Goal: Book appointment/travel/reservation

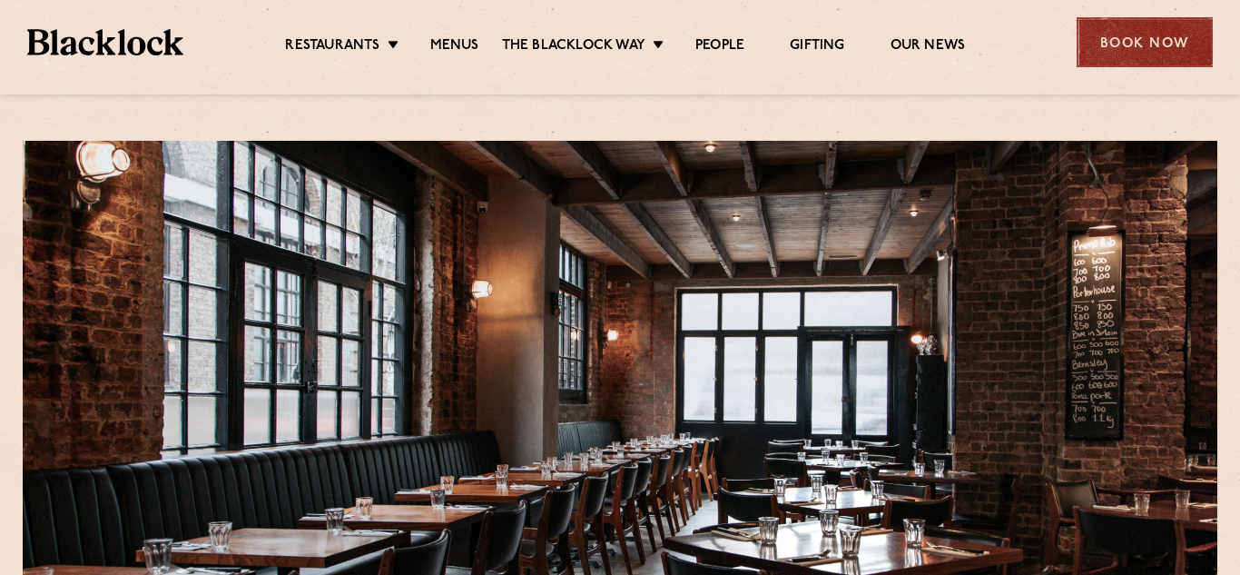
click at [1099, 43] on div "Book Now" at bounding box center [1145, 42] width 136 height 50
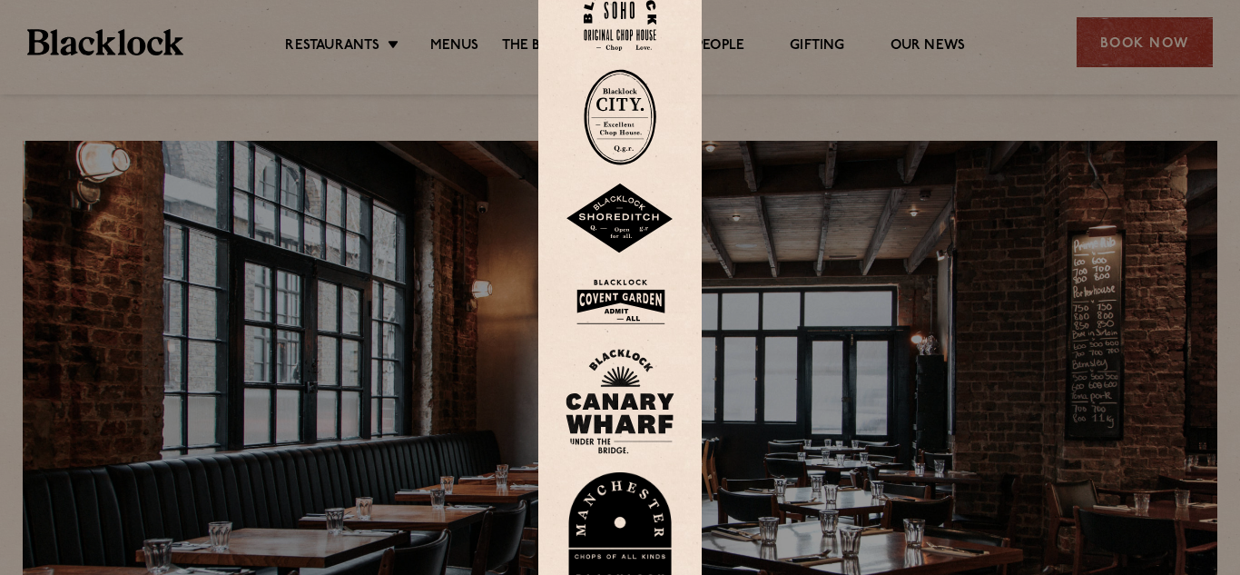
click at [625, 225] on img at bounding box center [620, 218] width 109 height 71
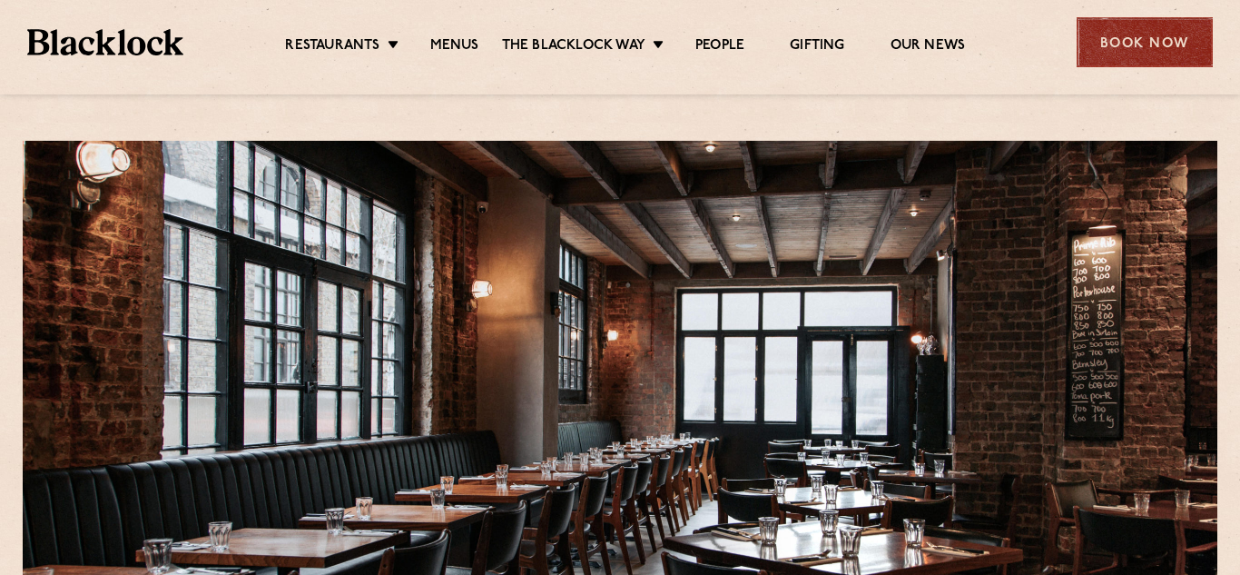
click at [1176, 51] on div "Book Now" at bounding box center [1145, 42] width 136 height 50
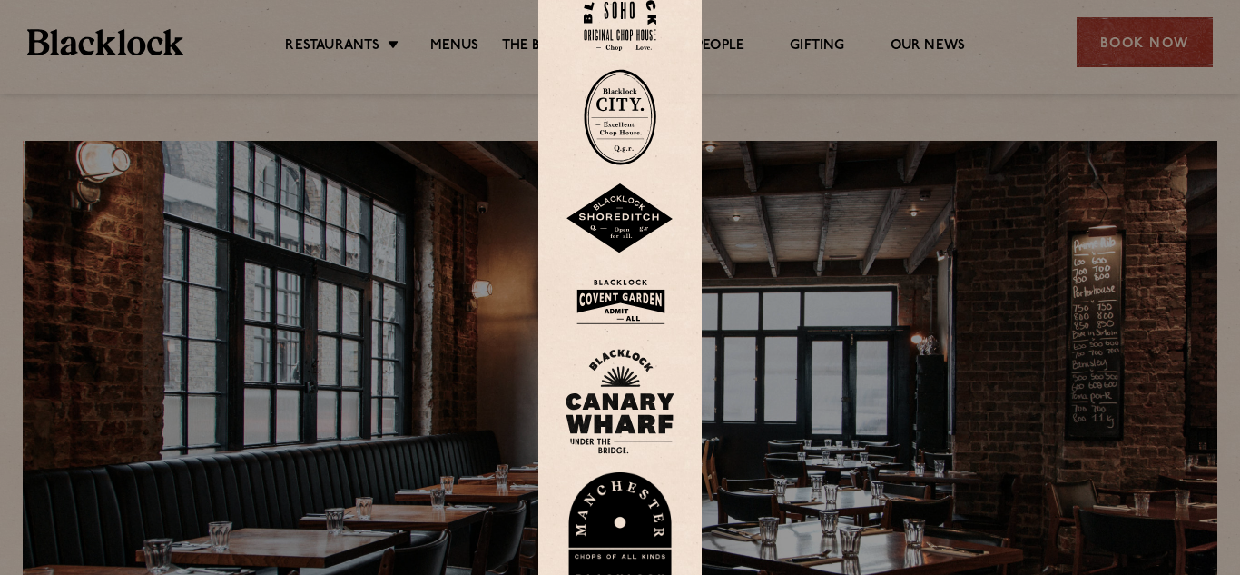
click at [607, 240] on img at bounding box center [620, 218] width 109 height 71
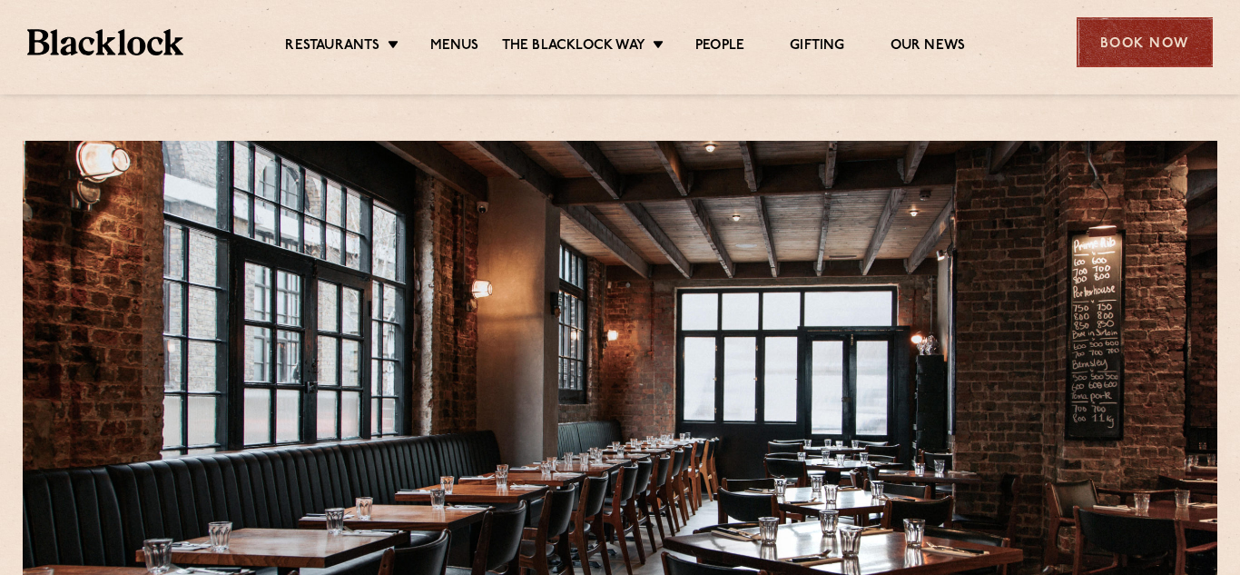
click at [1128, 55] on div "Book Now" at bounding box center [1145, 42] width 136 height 50
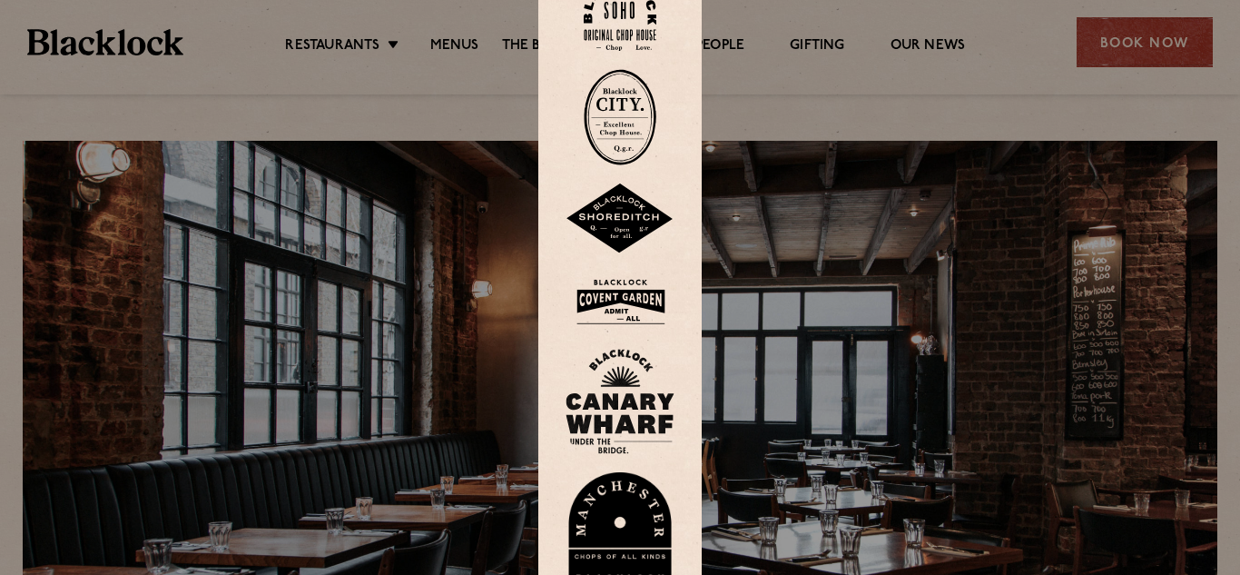
click at [623, 234] on img at bounding box center [620, 218] width 109 height 71
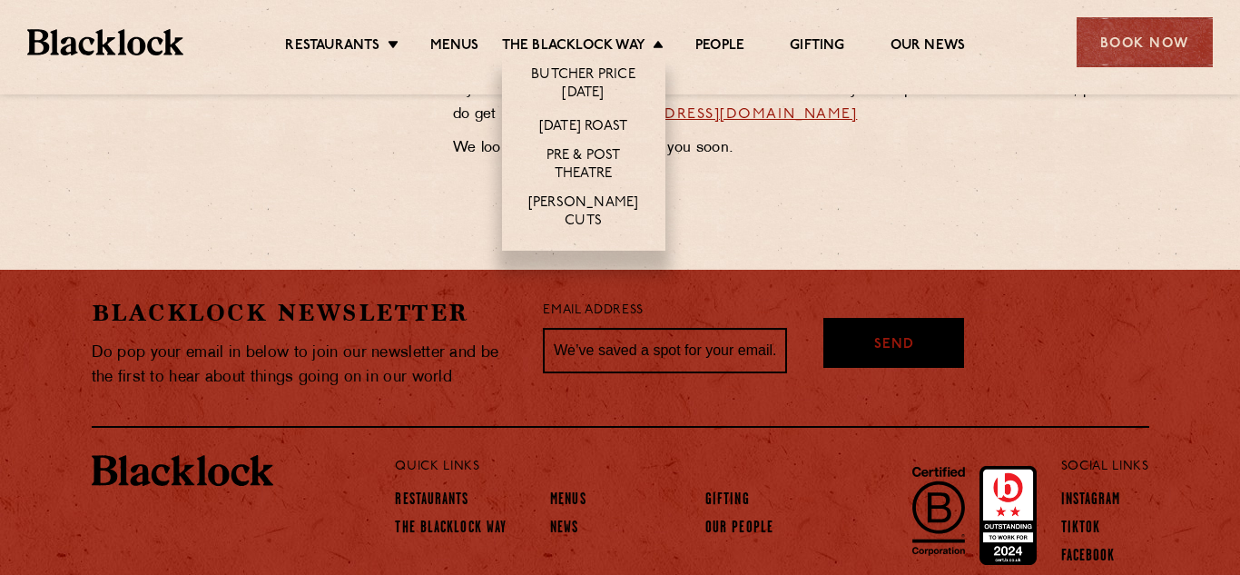
scroll to position [1056, 0]
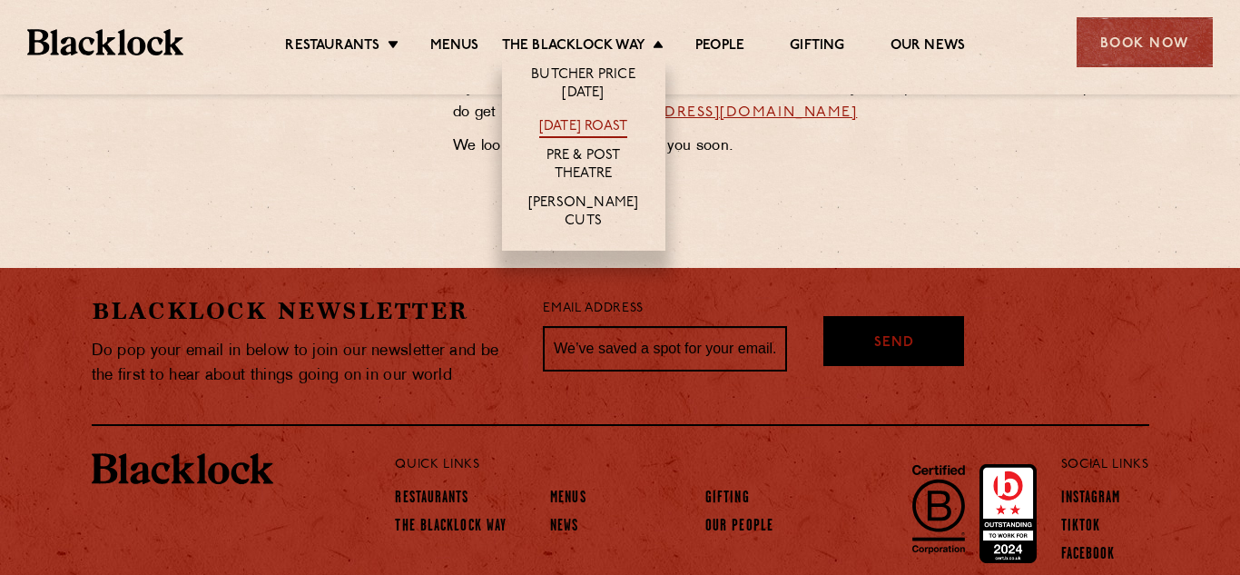
click at [591, 123] on link "[DATE] Roast" at bounding box center [583, 128] width 88 height 20
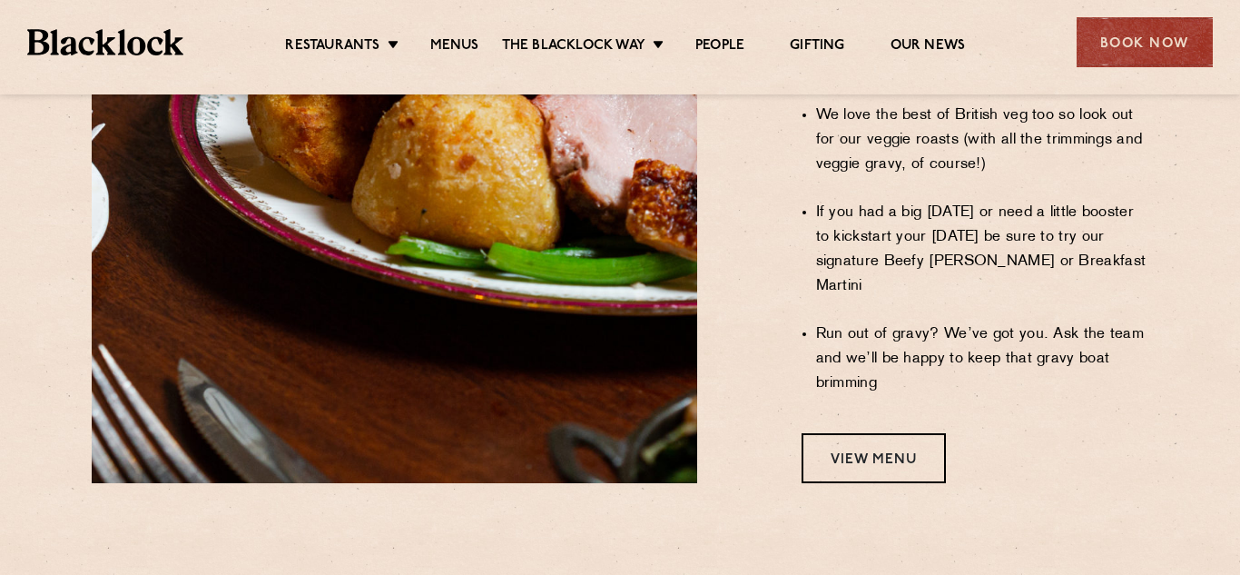
scroll to position [1609, 0]
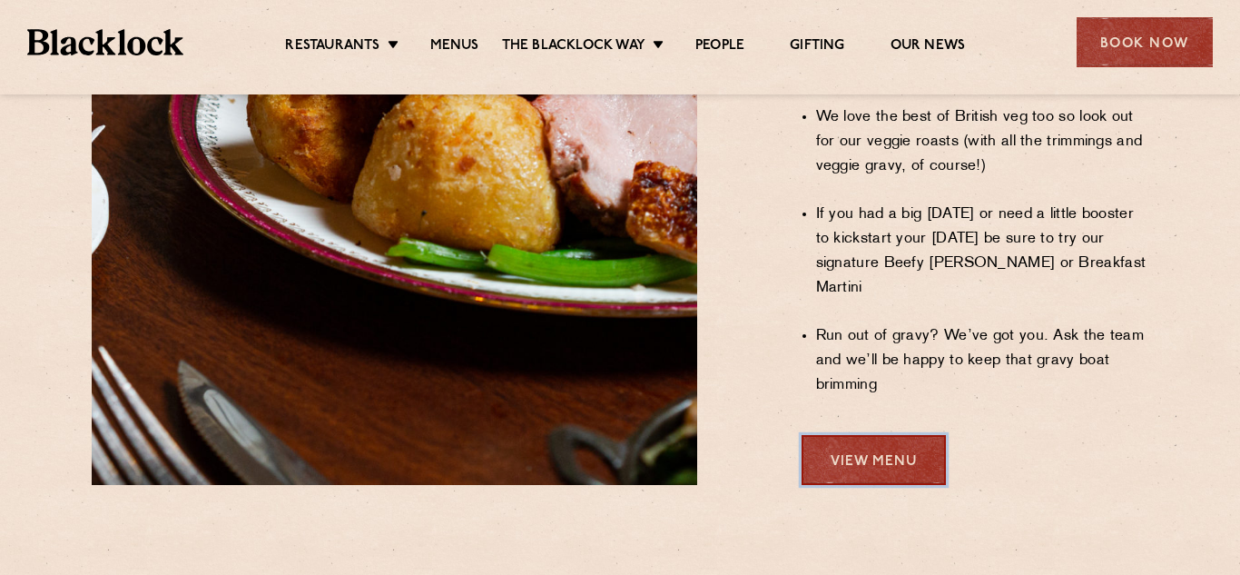
click at [850, 435] on link "View Menu" at bounding box center [874, 460] width 144 height 50
